Goal: Ask a question

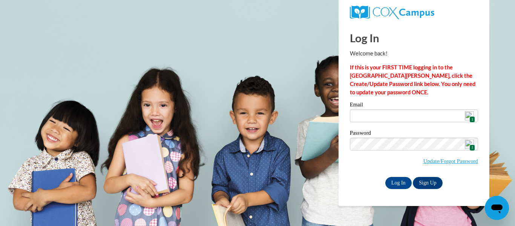
click at [468, 118] on img at bounding box center [468, 115] width 9 height 9
type input "reva.basinger53@gmail.com"
click at [397, 181] on input "Log In" at bounding box center [398, 183] width 26 height 12
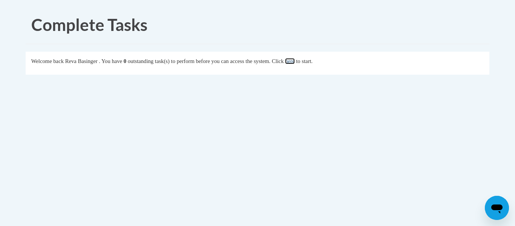
click at [294, 61] on link "here" at bounding box center [289, 61] width 9 height 6
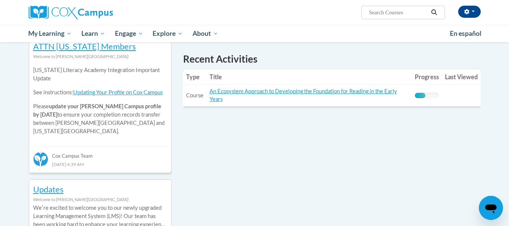
scroll to position [234, 0]
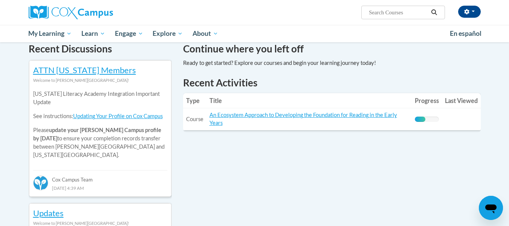
drag, startPoint x: 238, startPoint y: 116, endPoint x: 347, endPoint y: 153, distance: 114.5
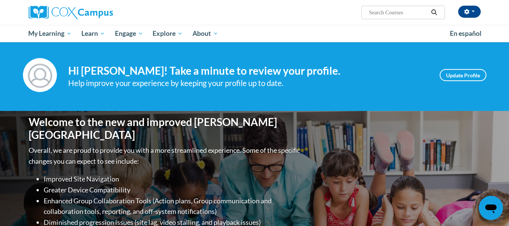
scroll to position [0, 0]
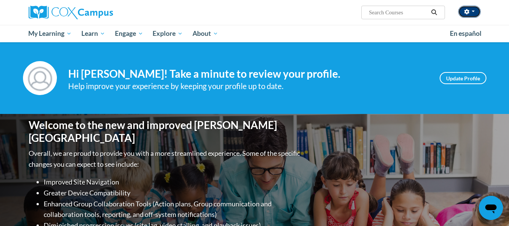
click at [470, 14] on button "button" at bounding box center [469, 12] width 23 height 12
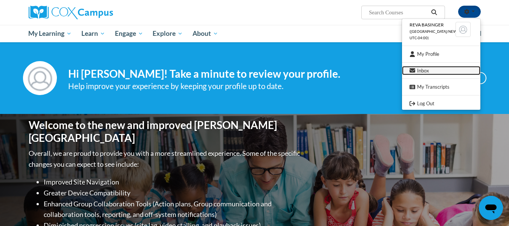
click at [423, 70] on link "Inbox" at bounding box center [441, 70] width 78 height 9
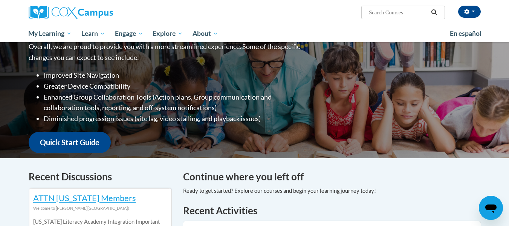
scroll to position [113, 0]
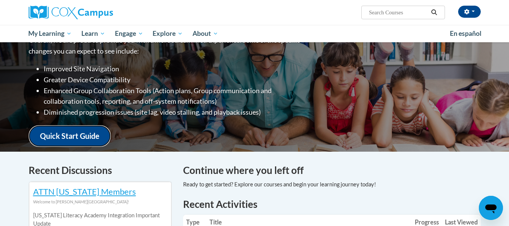
click at [81, 131] on link "Quick Start Guide" at bounding box center [70, 135] width 82 height 21
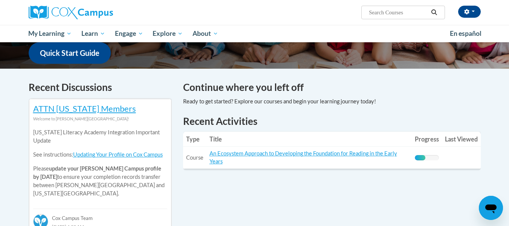
scroll to position [188, 0]
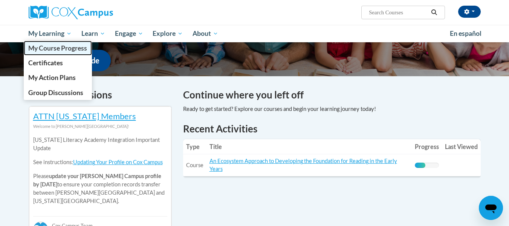
click at [40, 52] on span "My Course Progress" at bounding box center [57, 48] width 59 height 8
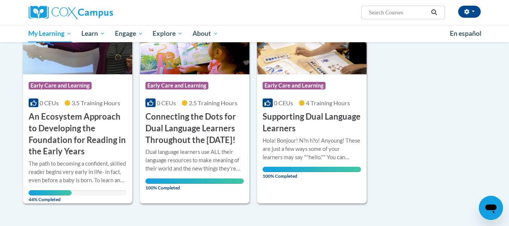
scroll to position [226, 0]
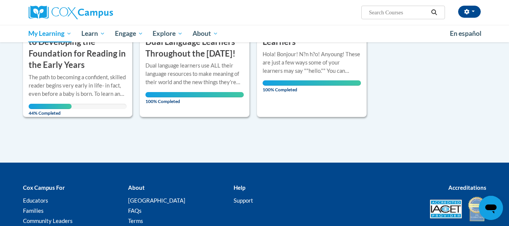
drag, startPoint x: 100, startPoint y: 61, endPoint x: 433, endPoint y: 100, distance: 335.0
click at [433, 100] on div "Sort Date Enrolled Title (A-Z) «« « 1-3 » »» 3 Activities CEUs Course Category:…" at bounding box center [254, 2] width 475 height 230
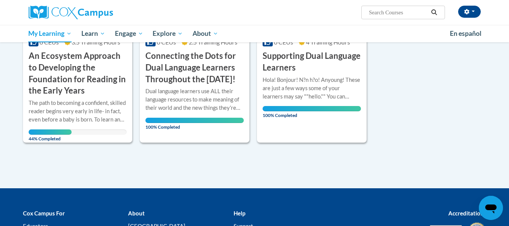
scroll to position [188, 0]
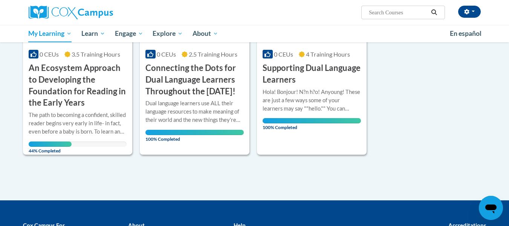
drag, startPoint x: 107, startPoint y: 55, endPoint x: 412, endPoint y: 97, distance: 308.0
click at [412, 97] on div "Sort Date Enrolled Title (A-Z) «« « 1-3 » »» 3 Activities CEUs Course Category:…" at bounding box center [254, 40] width 475 height 230
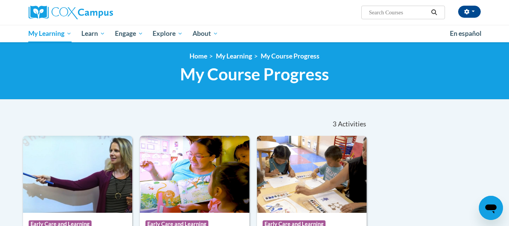
scroll to position [0, 0]
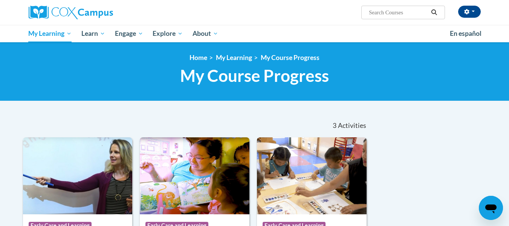
click at [383, 12] on input "Search..." at bounding box center [398, 12] width 60 height 9
click at [370, 11] on input "Search..." at bounding box center [398, 12] width 60 height 9
click at [434, 12] on icon "Search" at bounding box center [434, 12] width 7 height 6
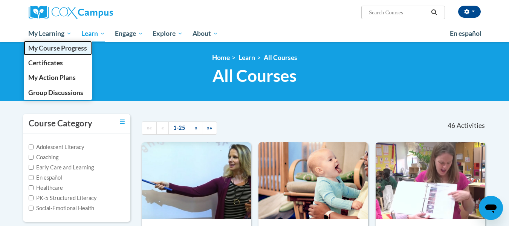
click at [43, 52] on link "My Course Progress" at bounding box center [58, 48] width 69 height 15
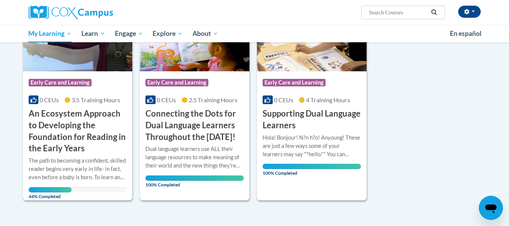
scroll to position [188, 0]
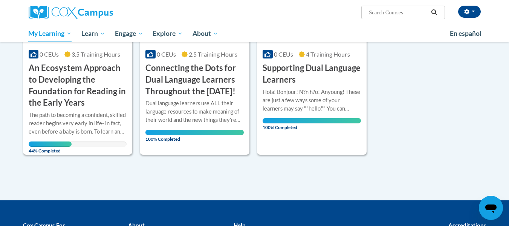
click at [493, 205] on icon "Open messaging window" at bounding box center [490, 208] width 11 height 9
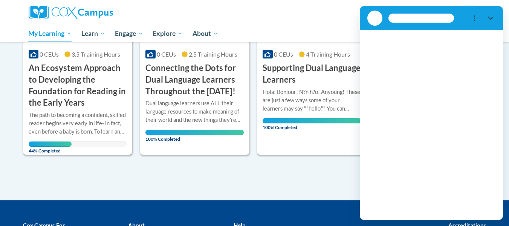
scroll to position [0, 0]
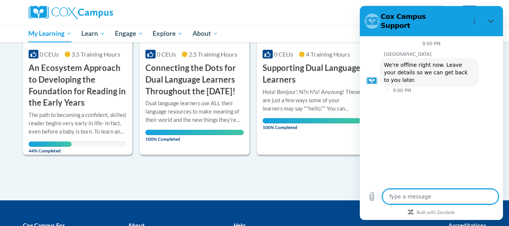
type textarea "x"
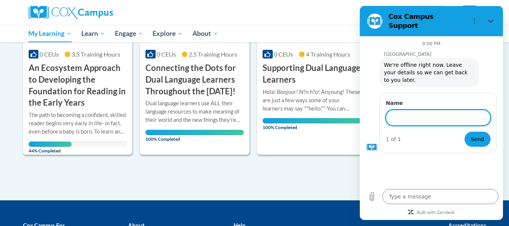
click at [391, 110] on input "Name" at bounding box center [438, 118] width 105 height 16
type input "Reva Basinger"
click at [395, 197] on textarea at bounding box center [440, 196] width 116 height 15
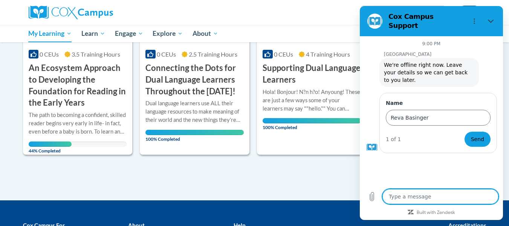
type textarea "H"
type textarea "x"
type textarea "Ho"
type textarea "x"
type textarea "How"
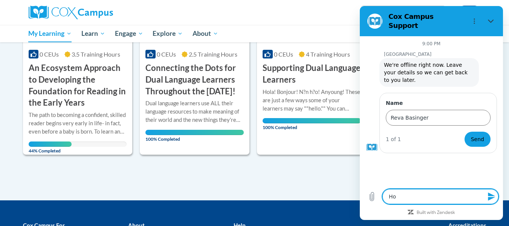
type textarea "x"
type textarea "How"
type textarea "x"
type textarea "How d"
type textarea "x"
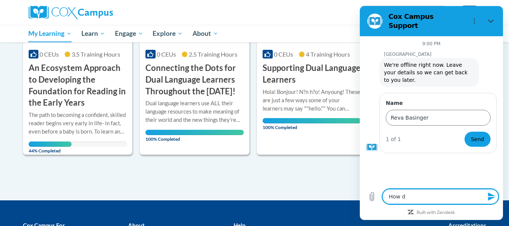
type textarea "How do"
type textarea "x"
type textarea "How do"
type textarea "x"
type textarea "How do I"
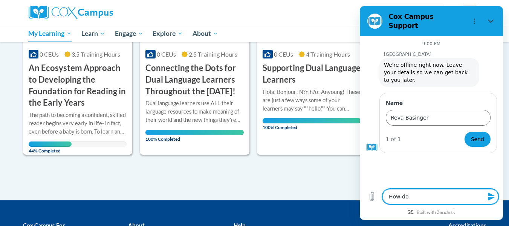
type textarea "x"
type textarea "How do I"
type textarea "x"
type textarea "How do I d"
type textarea "x"
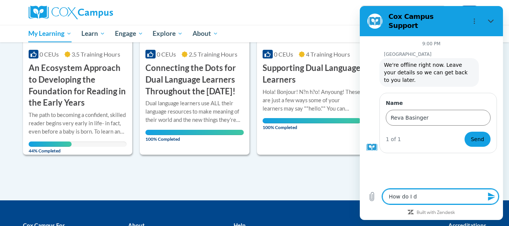
type textarea "How do I de"
type textarea "x"
type textarea "How do I del"
type textarea "x"
type textarea "How do I dele"
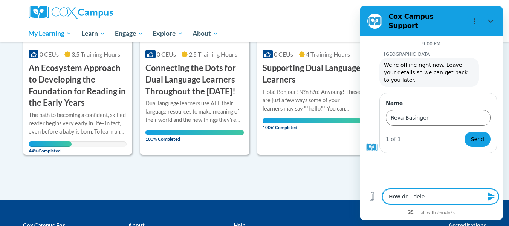
type textarea "x"
type textarea "How do I delet"
type textarea "x"
type textarea "How do I delete"
type textarea "x"
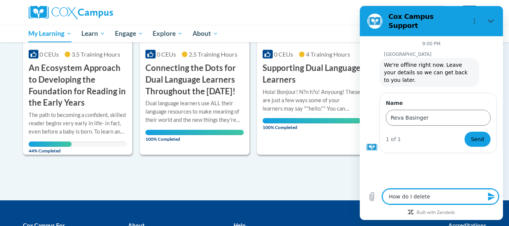
type textarea "How do I delete"
type textarea "x"
type textarea "How do I delete a"
type textarea "x"
type textarea "How do I delete a"
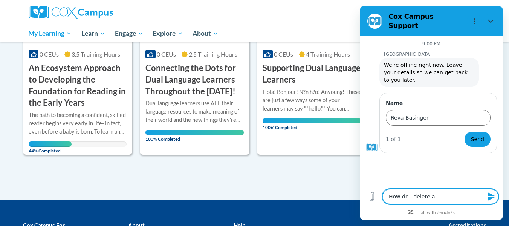
type textarea "x"
type textarea "How do I delete a c"
type textarea "x"
type textarea "How do I delete a co"
type textarea "x"
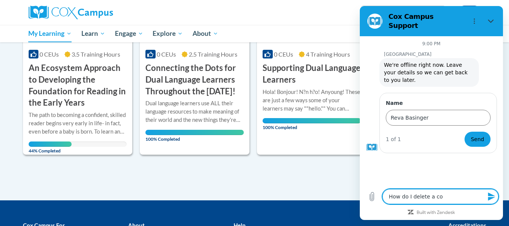
type textarea "How do I delete a cou"
type textarea "x"
type textarea "How do I delete a cour"
type textarea "x"
type textarea "How do I delete a cours"
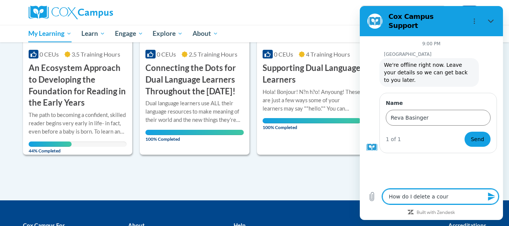
type textarea "x"
type textarea "How do I delete a course"
type textarea "x"
type textarea "How do I delete a course"
type textarea "x"
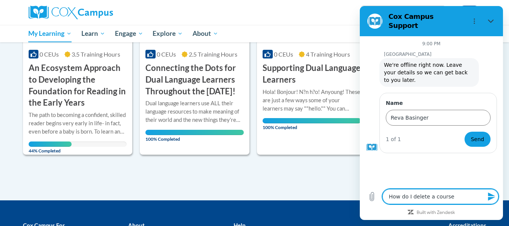
type textarea "How do I delete a course t"
type textarea "x"
type textarea "How do I delete a course th"
type textarea "x"
type textarea "How do I delete a course tha"
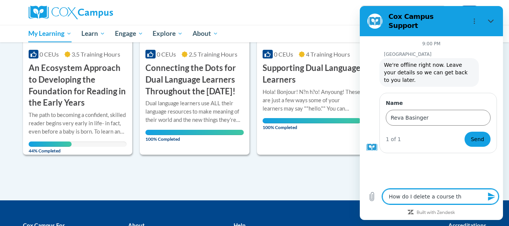
type textarea "x"
type textarea "How do I delete a course that"
type textarea "x"
type textarea "How do I delete a course that"
type textarea "x"
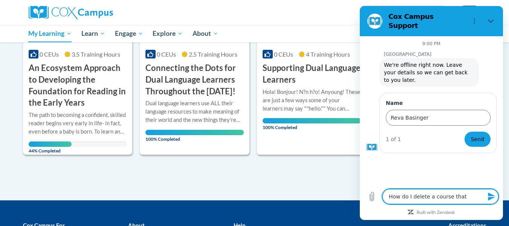
type textarea "How do I delete a course that i"
type textarea "x"
type textarea "How do I delete a course that is"
type textarea "x"
type textarea "How do I delete a course that is"
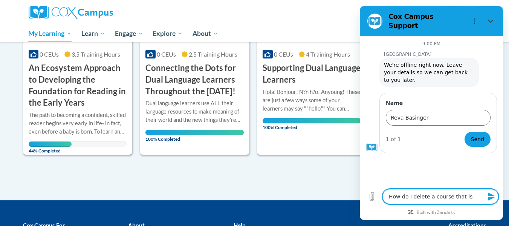
type textarea "x"
type textarea "How do I delete a course that is n"
type textarea "x"
type textarea "How do I delete a course that is no"
type textarea "x"
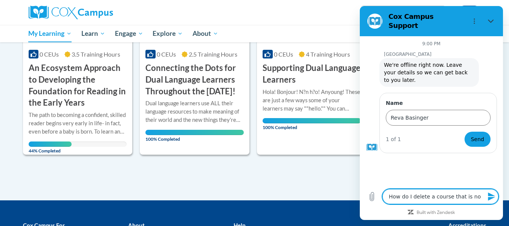
type textarea "How do I delete a course that is not"
type textarea "x"
type textarea "How do I delete a course that is not"
type textarea "x"
type textarea "How do I delete a course that is not c"
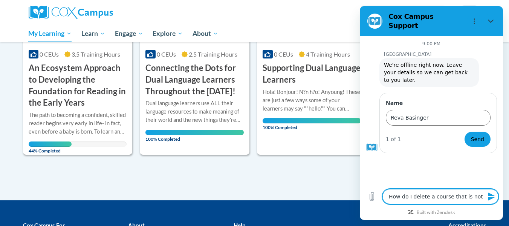
type textarea "x"
type textarea "How do I delete a course that is not co"
type textarea "x"
type textarea "How do I delete a course that is not com"
type textarea "x"
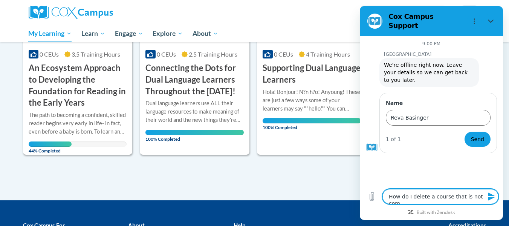
type textarea "How do I delete a course that is not comp"
type textarea "x"
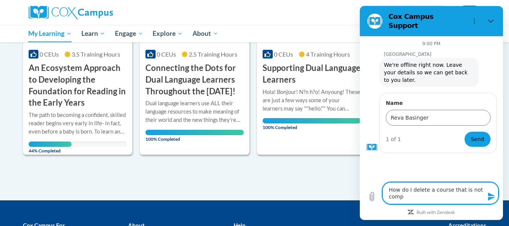
type textarea "How do I delete a course that is not compl"
type textarea "x"
type textarea "How do I delete a course that is not comple"
type textarea "x"
type textarea "How do I delete a course that is not complet"
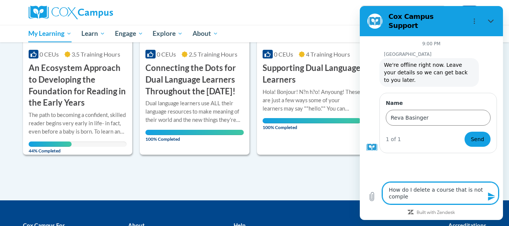
type textarea "x"
type textarea "How do I delete a course that is not complete"
type textarea "x"
type textarea "How do I delete a course that is not completed"
type textarea "x"
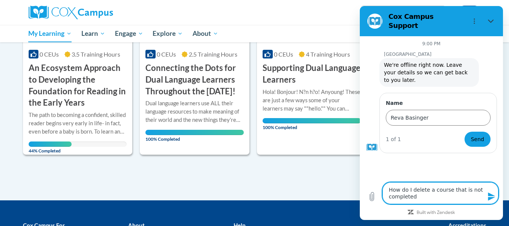
type textarea "How do I delete a course that is not completed?"
type textarea "x"
type textarea "How do I delete a course that is not completed?"
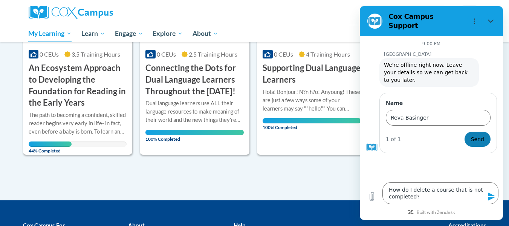
click at [478, 134] on span "Send" at bounding box center [477, 138] width 13 height 9
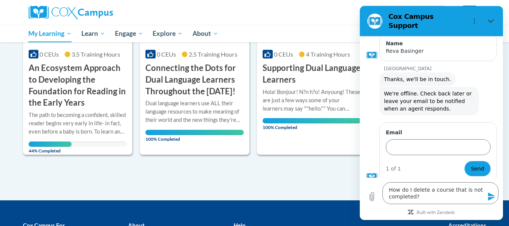
scroll to position [64, 0]
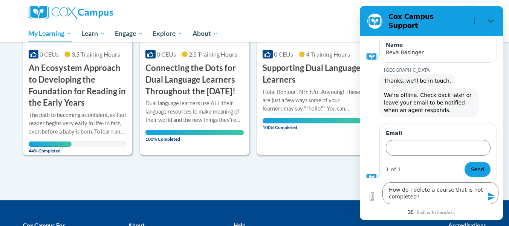
click at [500, 189] on div "Type a message How do I delete a course that is not completed? x" at bounding box center [431, 192] width 143 height 31
click at [491, 18] on icon "Close" at bounding box center [491, 21] width 6 height 6
type textarea "x"
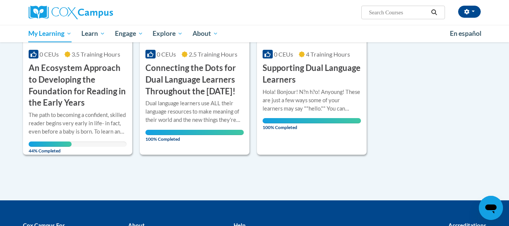
scroll to position [66, 0]
click at [468, 13] on icon "button" at bounding box center [466, 11] width 5 height 5
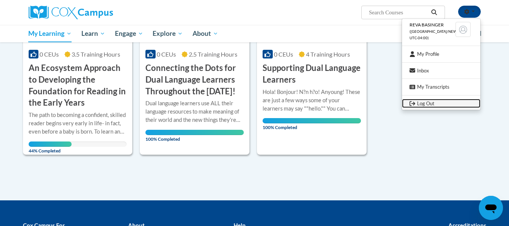
click at [417, 101] on link "Log Out" at bounding box center [441, 103] width 78 height 9
